Goal: Information Seeking & Learning: Learn about a topic

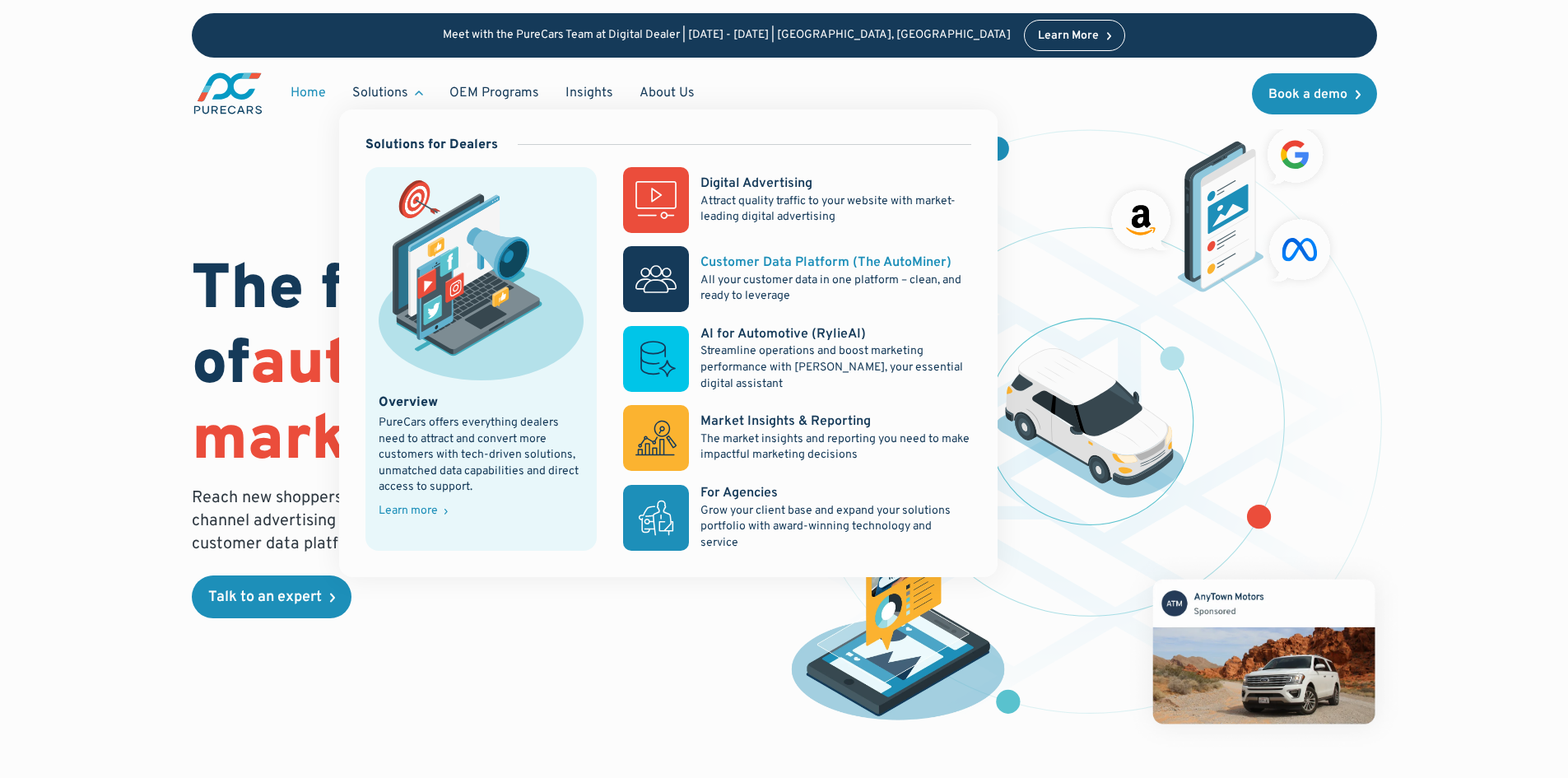
click at [711, 276] on p "All your customer data in one platform – clean, and ready to leverage" at bounding box center [834, 288] width 270 height 32
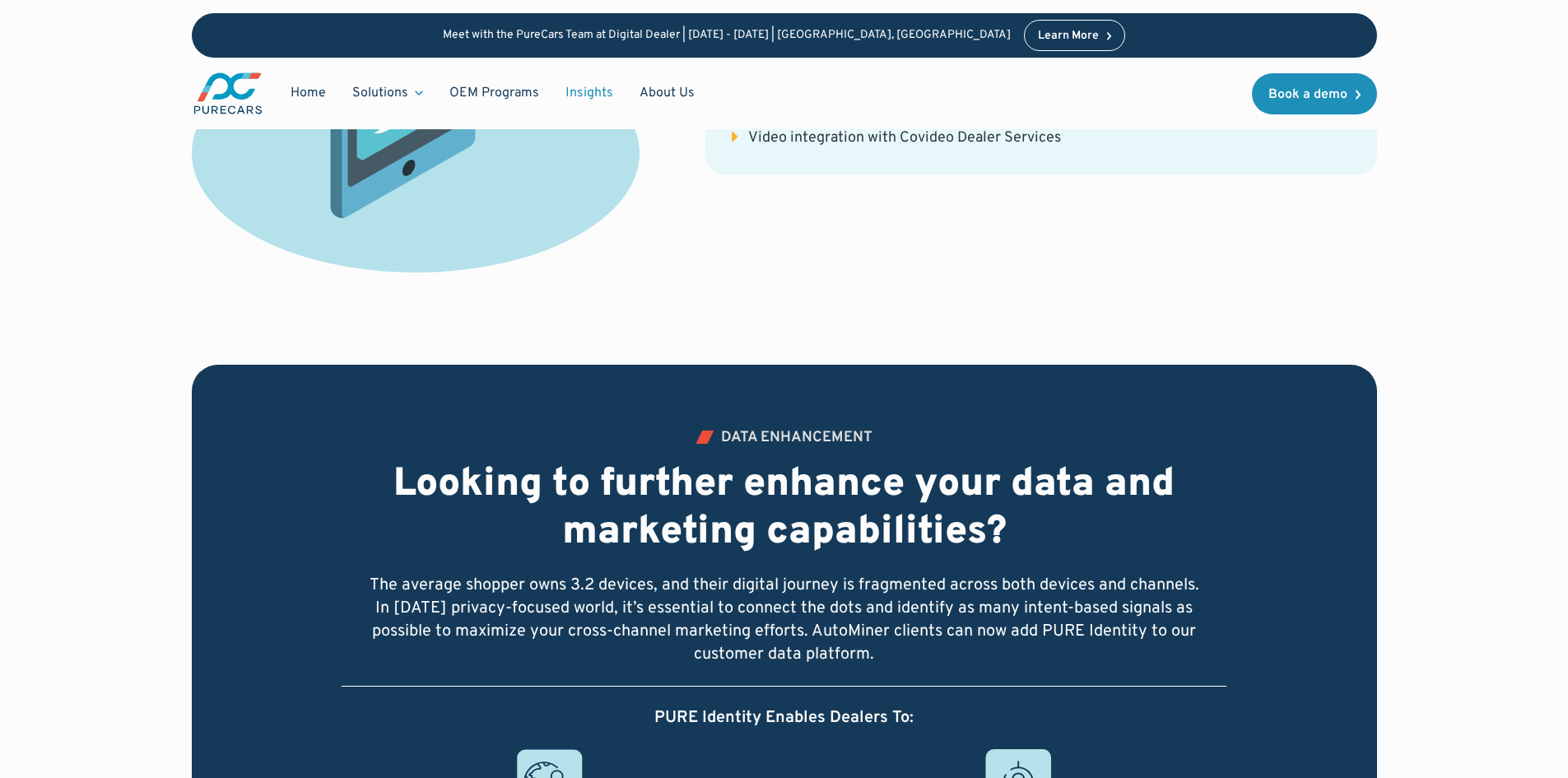
scroll to position [4282, 0]
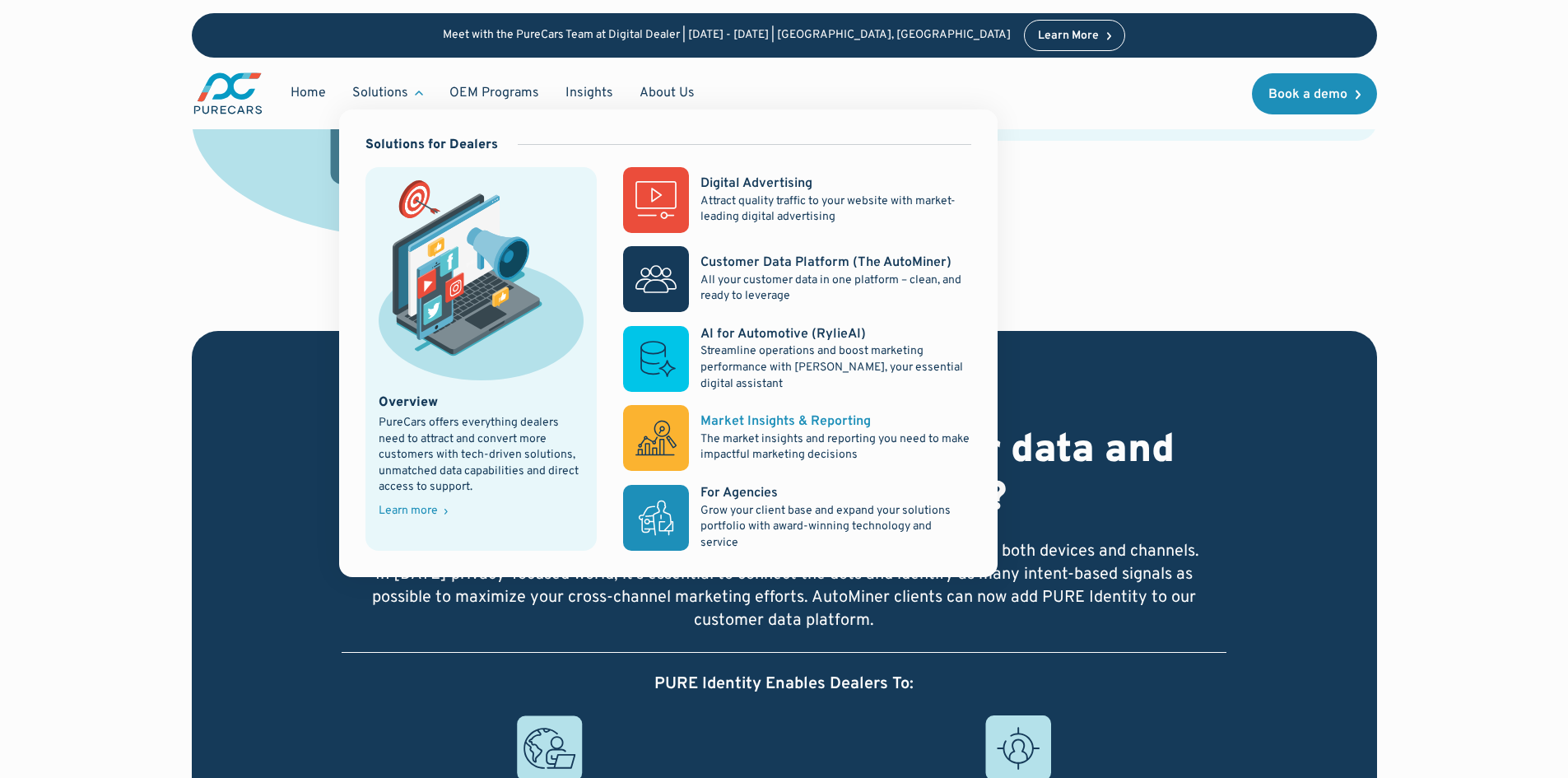
click at [799, 421] on div "Market Insights & Reporting" at bounding box center [785, 421] width 171 height 18
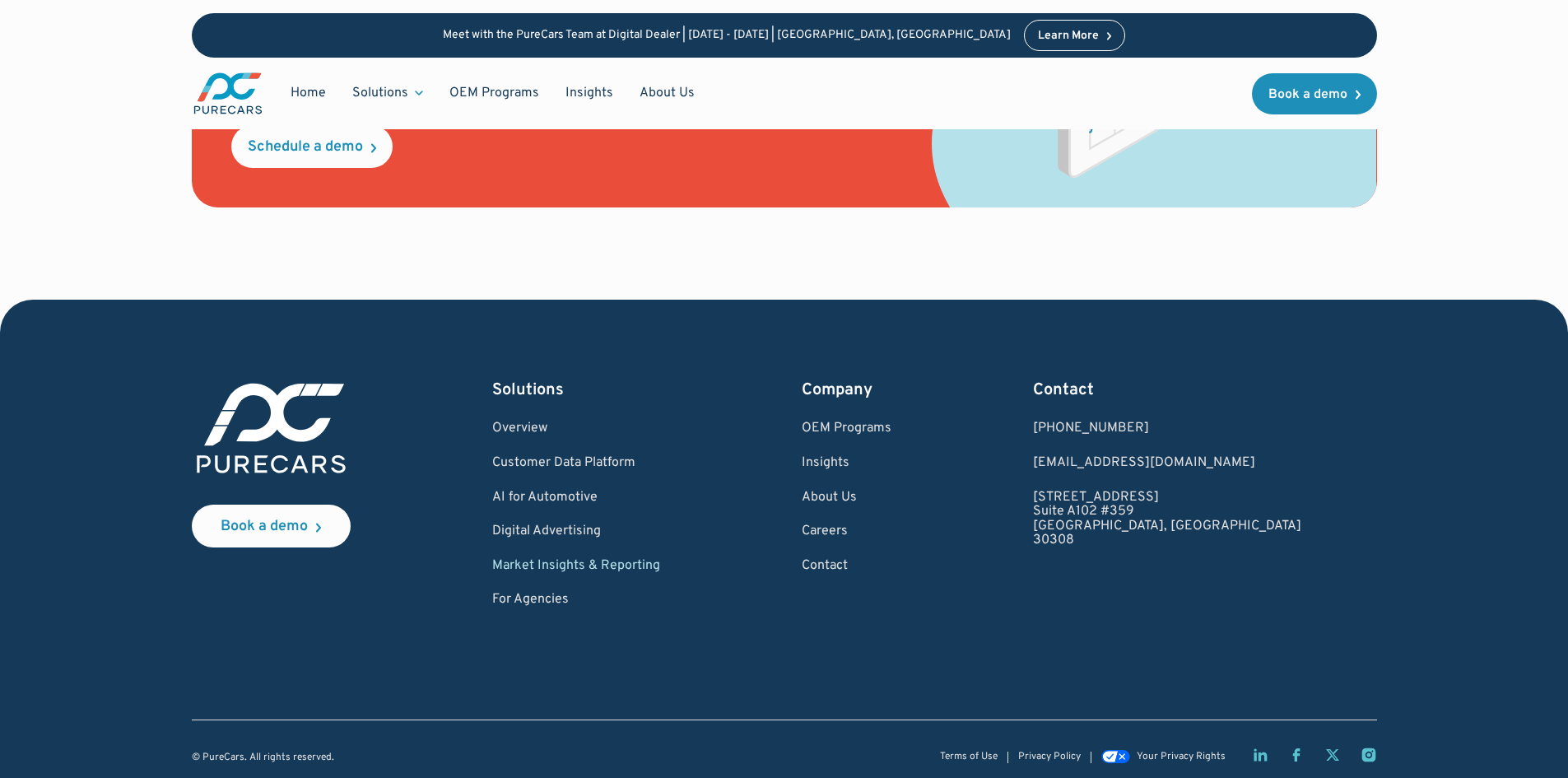
scroll to position [2331, 0]
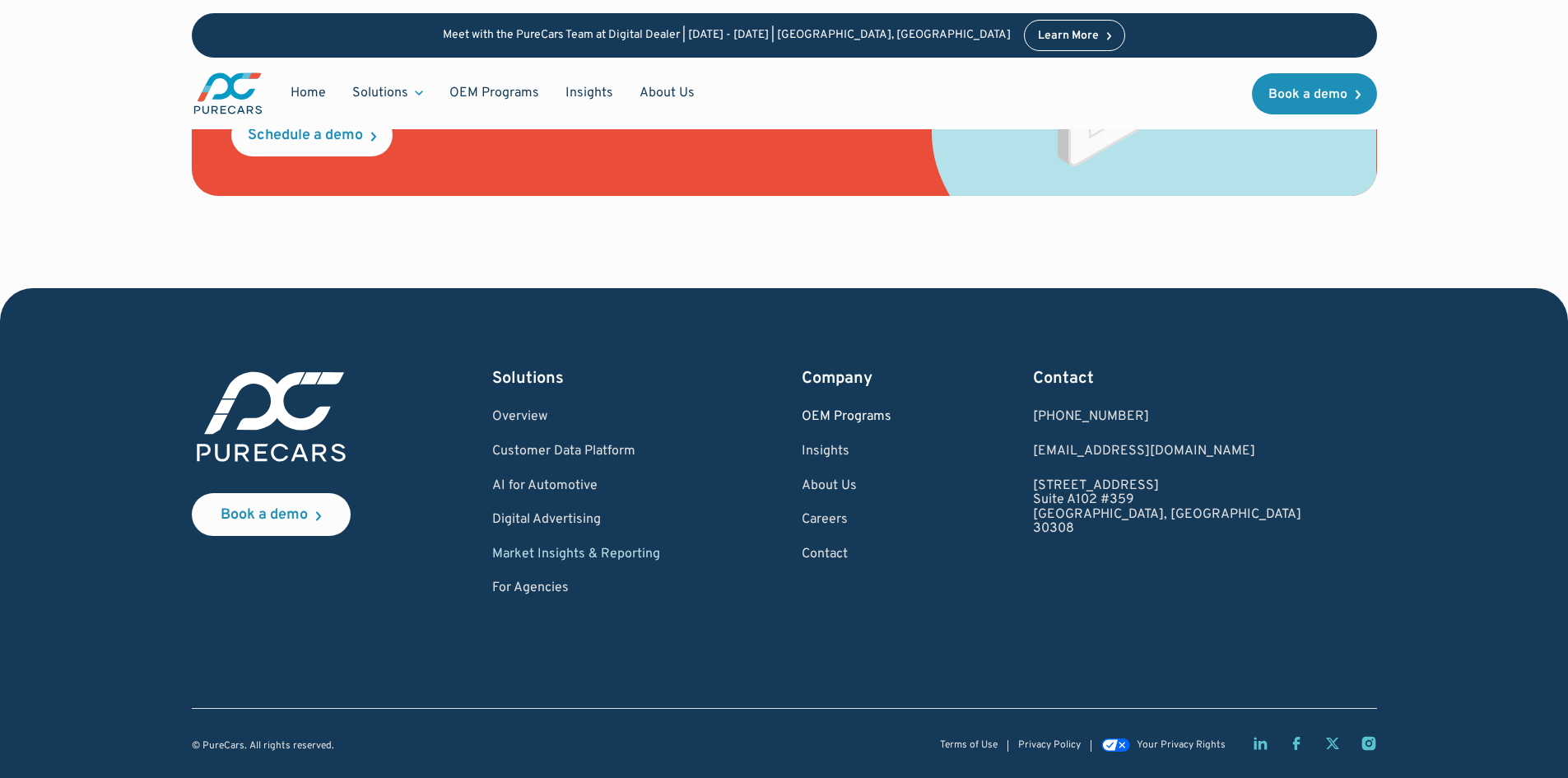
click at [891, 411] on link "OEM Programs" at bounding box center [846, 417] width 90 height 15
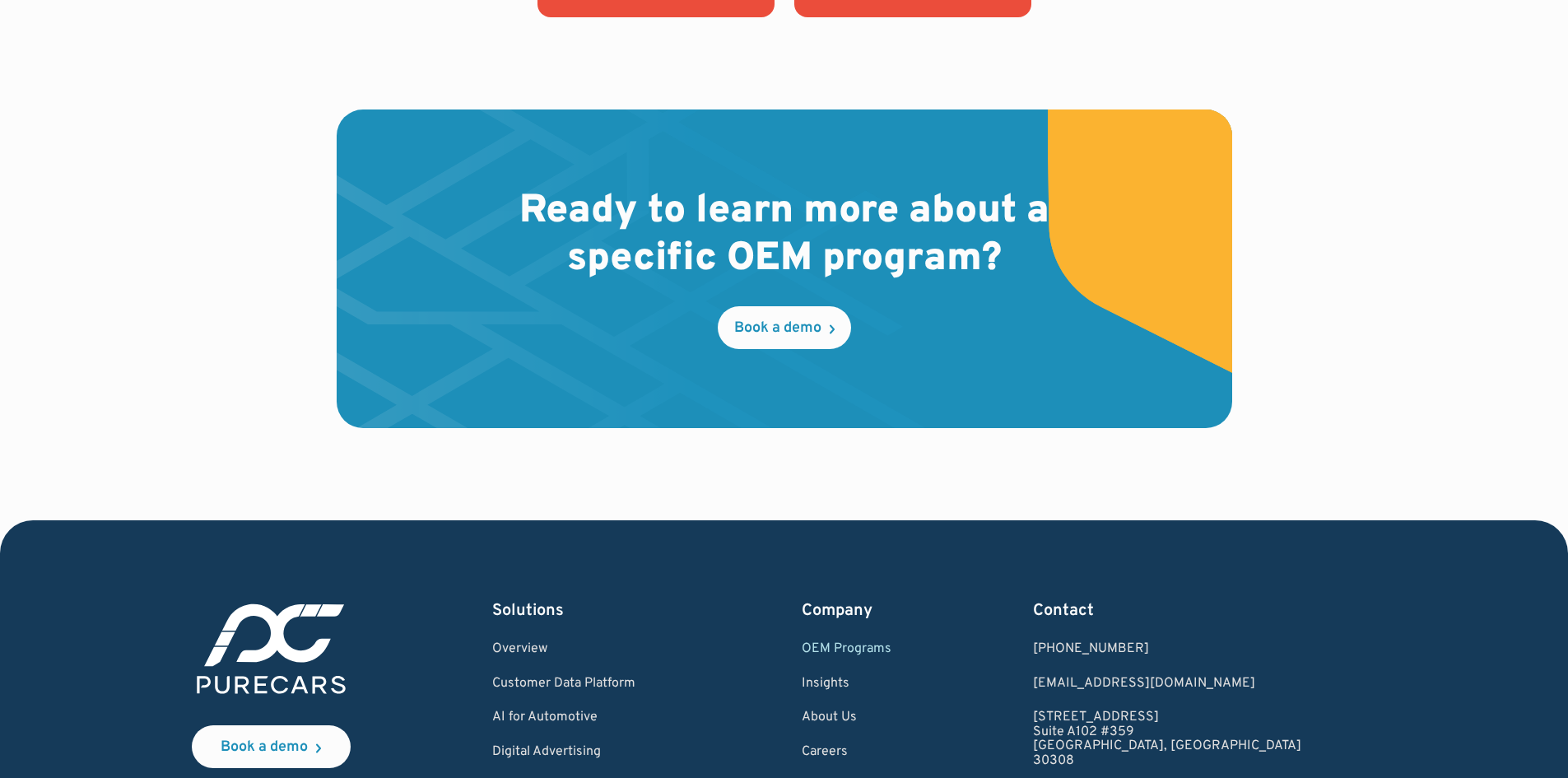
scroll to position [2553, 0]
